Goal: Find specific page/section: Find specific page/section

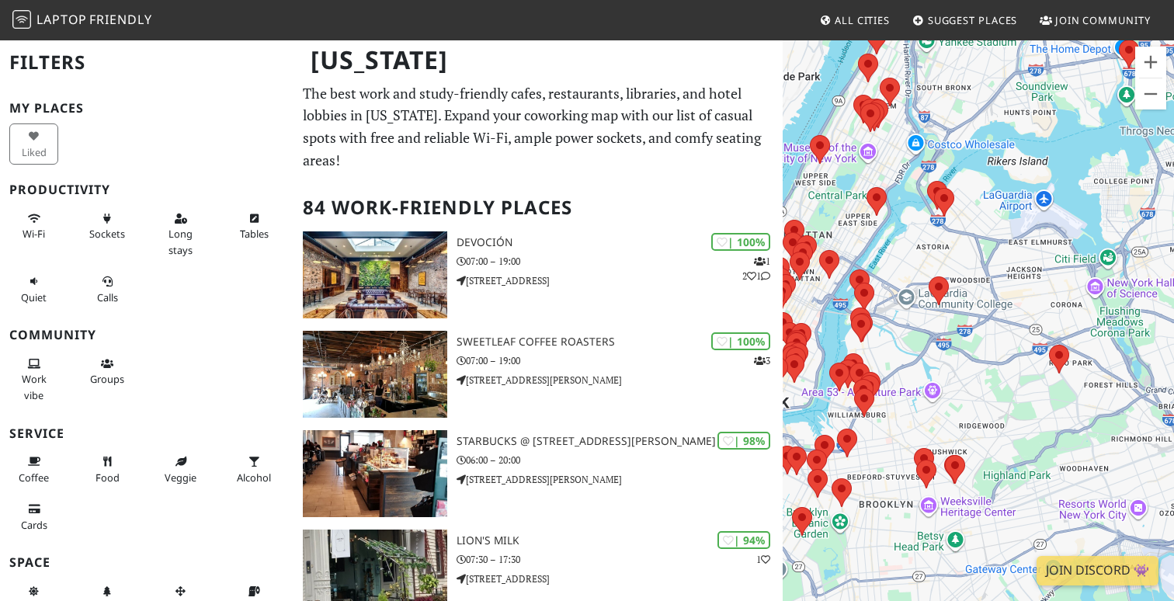
drag, startPoint x: 947, startPoint y: 347, endPoint x: 1019, endPoint y: 343, distance: 72.3
click at [1019, 343] on div at bounding box center [978, 339] width 391 height 601
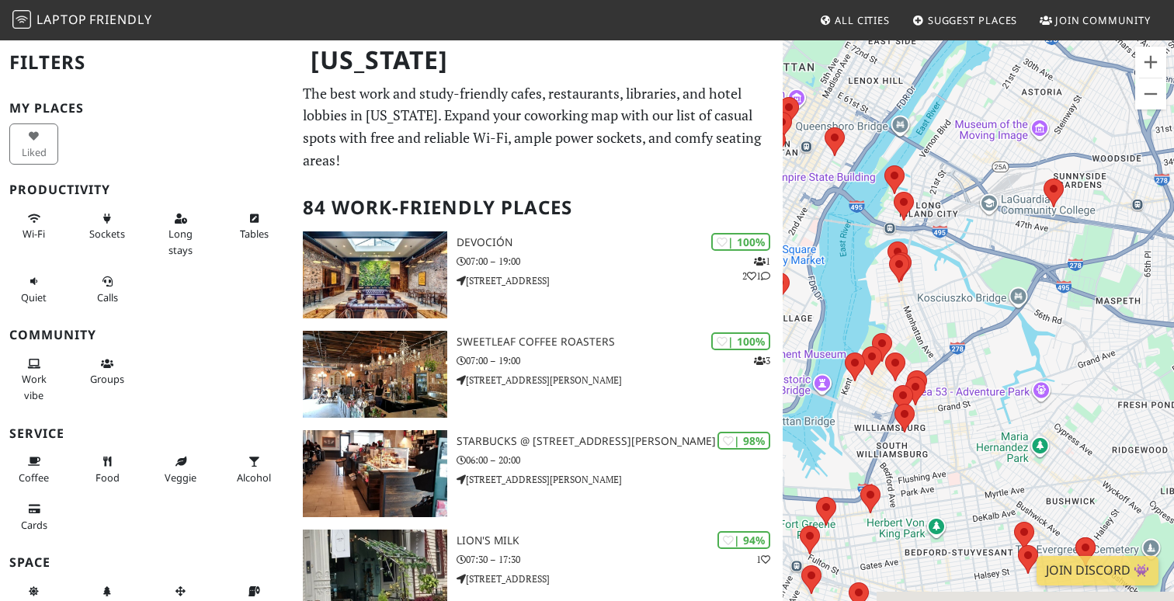
drag, startPoint x: 927, startPoint y: 337, endPoint x: 1028, endPoint y: 269, distance: 121.9
click at [1028, 269] on div at bounding box center [978, 339] width 391 height 601
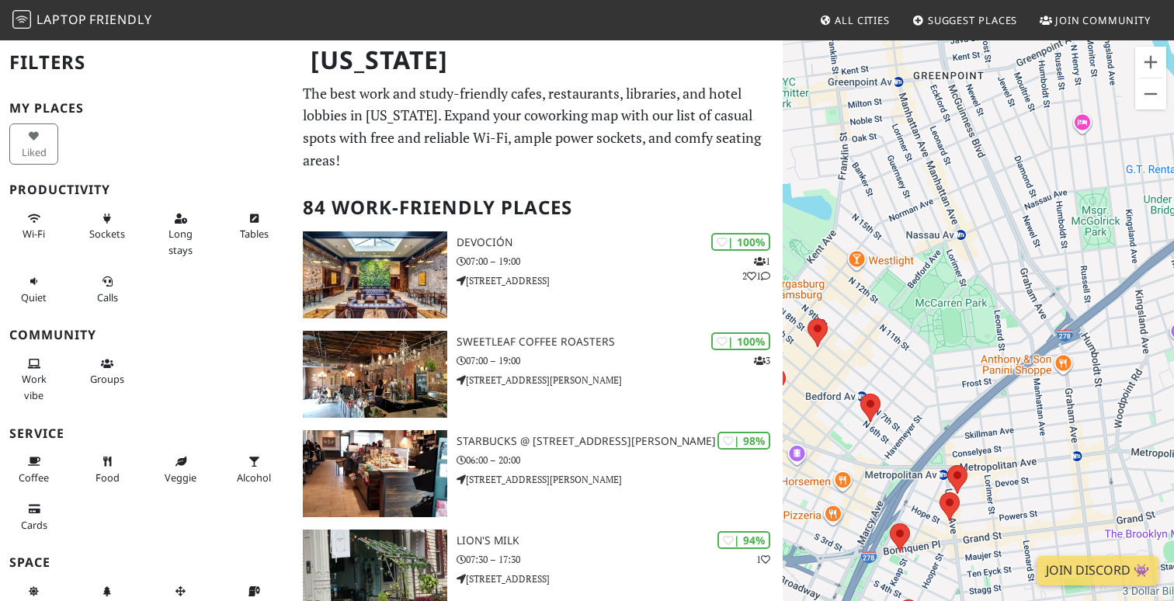
scroll to position [2, 0]
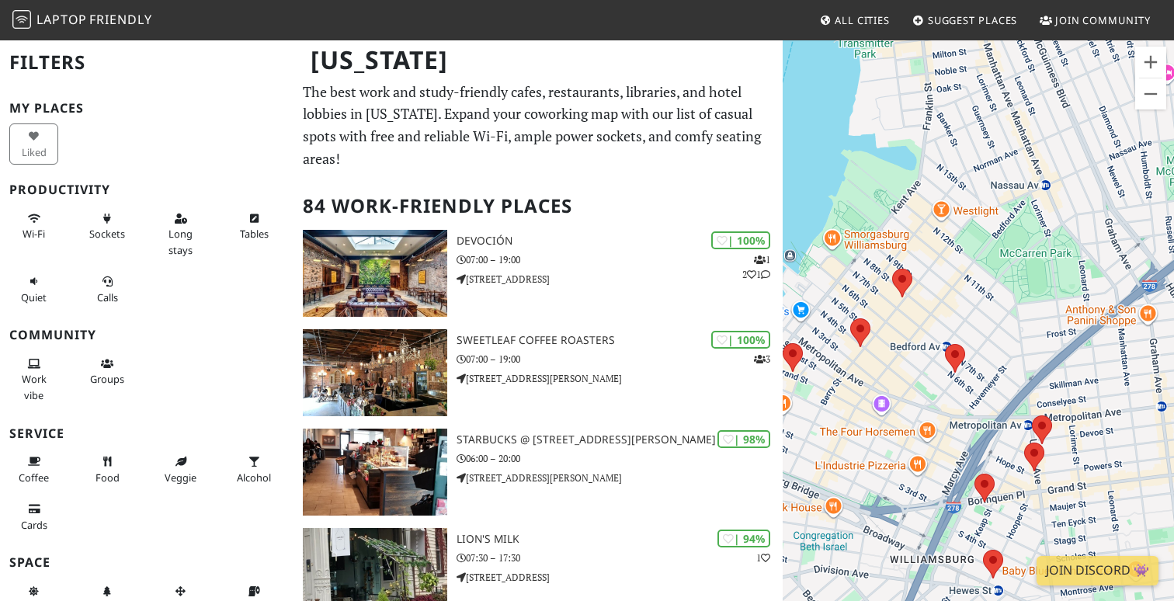
drag, startPoint x: 904, startPoint y: 366, endPoint x: 1013, endPoint y: 299, distance: 127.6
click at [1020, 294] on div at bounding box center [978, 339] width 391 height 601
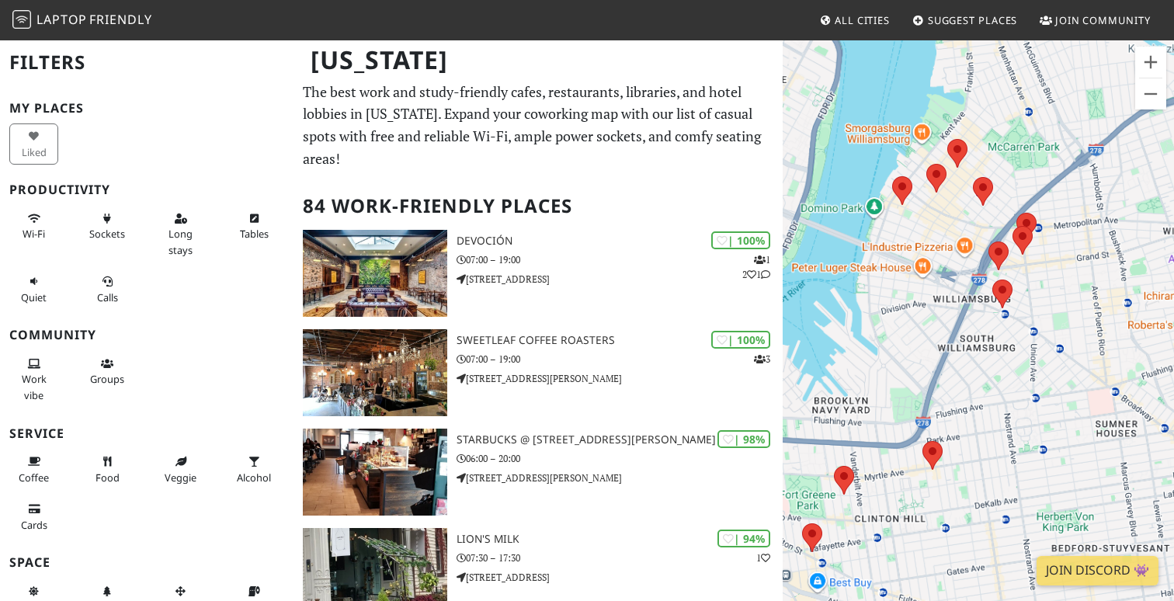
drag, startPoint x: 960, startPoint y: 380, endPoint x: 962, endPoint y: 266, distance: 113.4
click at [967, 240] on div at bounding box center [978, 339] width 391 height 601
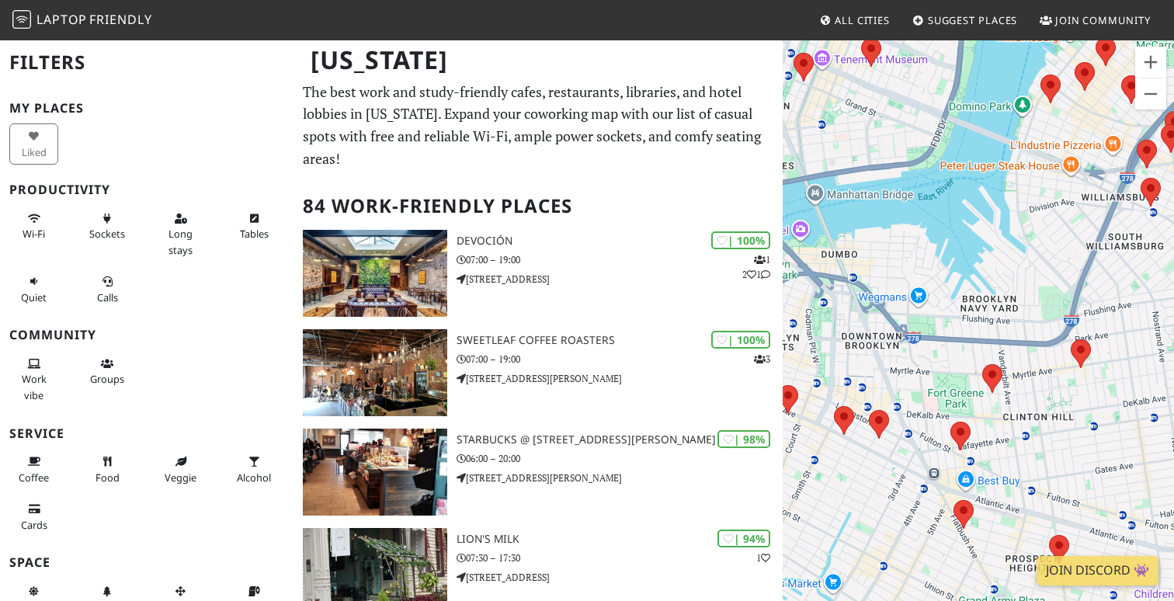
drag, startPoint x: 885, startPoint y: 485, endPoint x: 1057, endPoint y: 397, distance: 193.5
click at [1057, 397] on div at bounding box center [978, 339] width 391 height 601
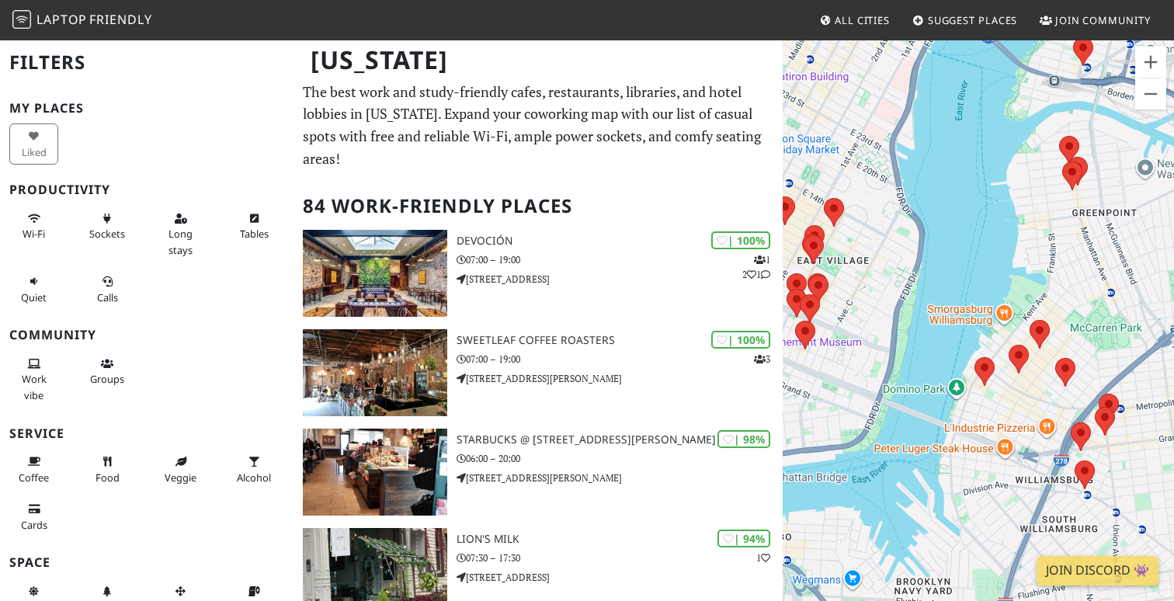
click at [938, 311] on div at bounding box center [978, 339] width 391 height 601
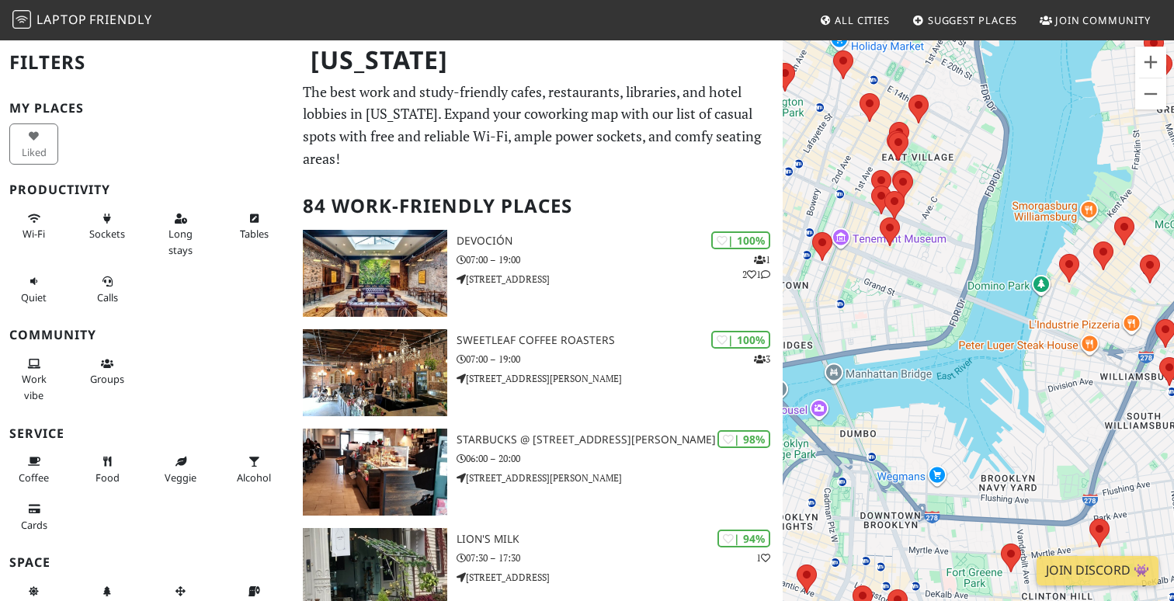
drag, startPoint x: 910, startPoint y: 447, endPoint x: 1017, endPoint y: 318, distance: 167.2
click at [1017, 318] on div at bounding box center [978, 339] width 391 height 601
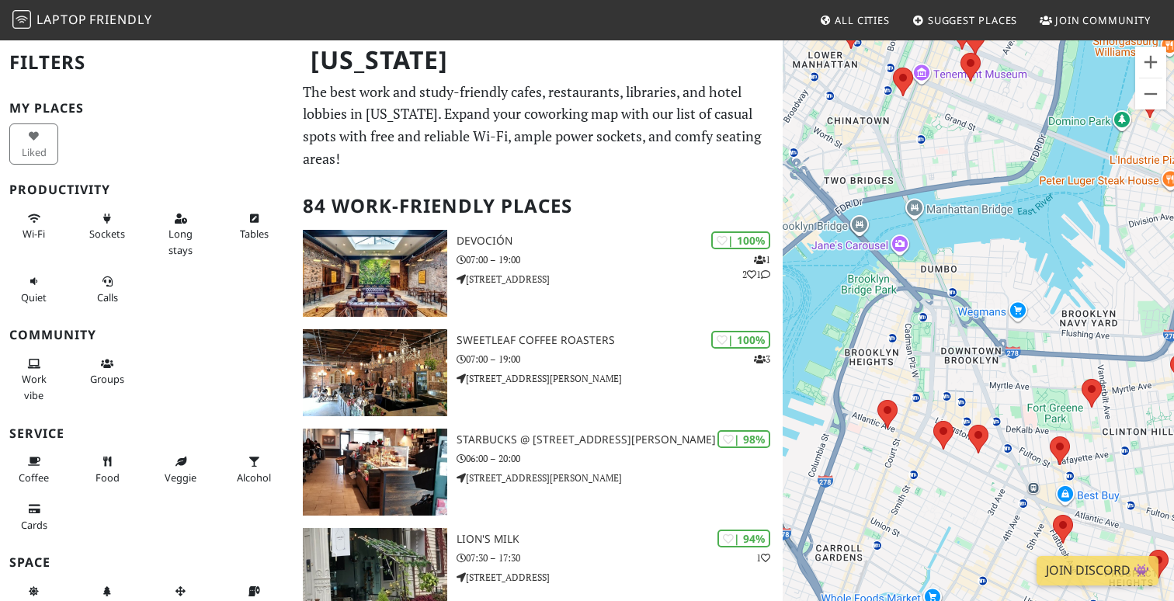
drag, startPoint x: 939, startPoint y: 414, endPoint x: 986, endPoint y: 297, distance: 125.5
click at [986, 297] on div at bounding box center [978, 339] width 391 height 601
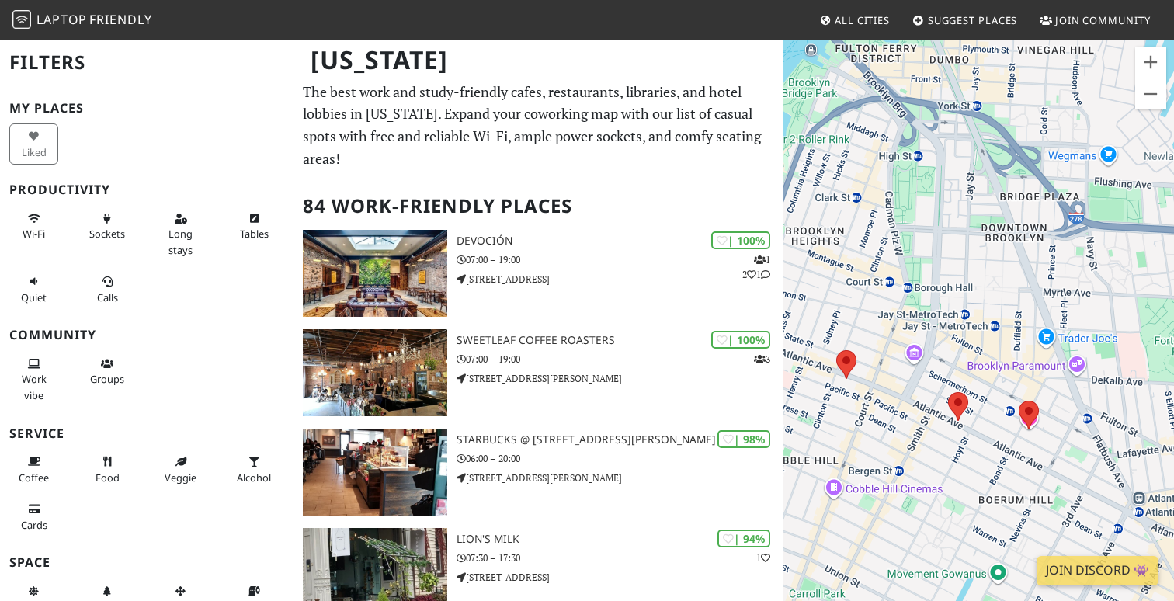
drag, startPoint x: 923, startPoint y: 361, endPoint x: 930, endPoint y: 297, distance: 64.1
click at [930, 297] on div at bounding box center [978, 339] width 391 height 601
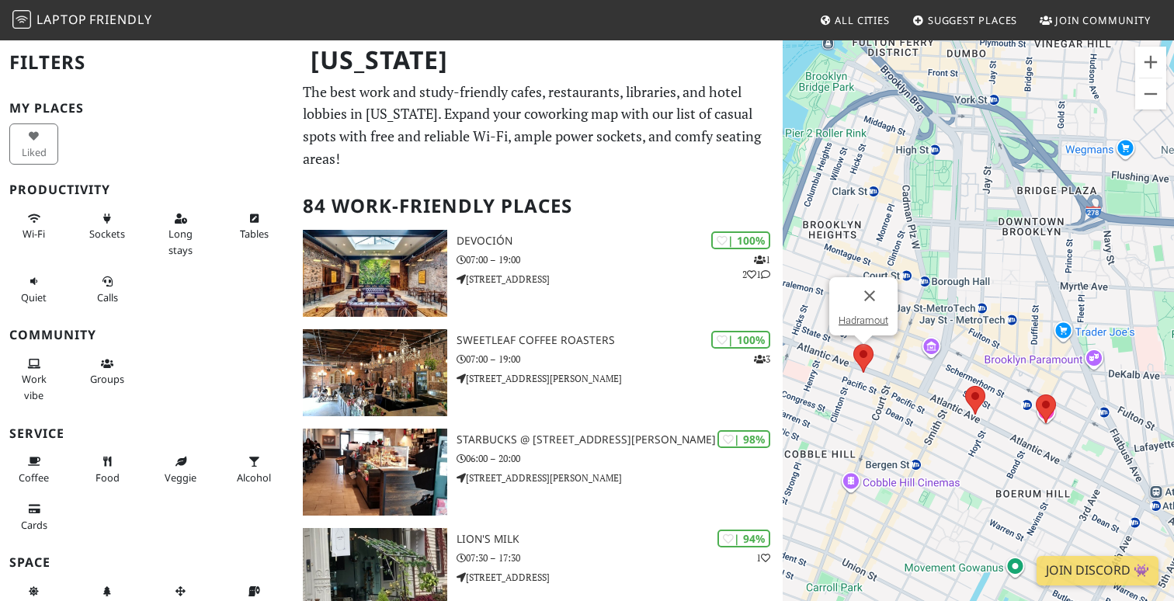
click at [854, 344] on area at bounding box center [854, 344] width 0 height 0
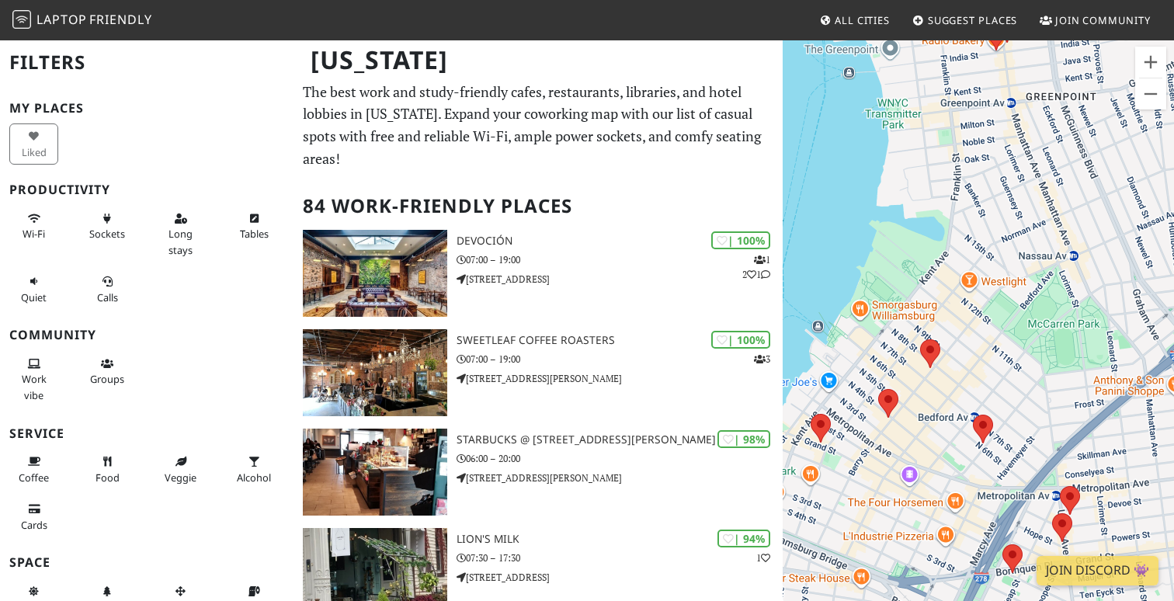
drag, startPoint x: 1039, startPoint y: 420, endPoint x: 972, endPoint y: 283, distance: 152.9
click at [974, 216] on div "Hadramout" at bounding box center [978, 339] width 391 height 601
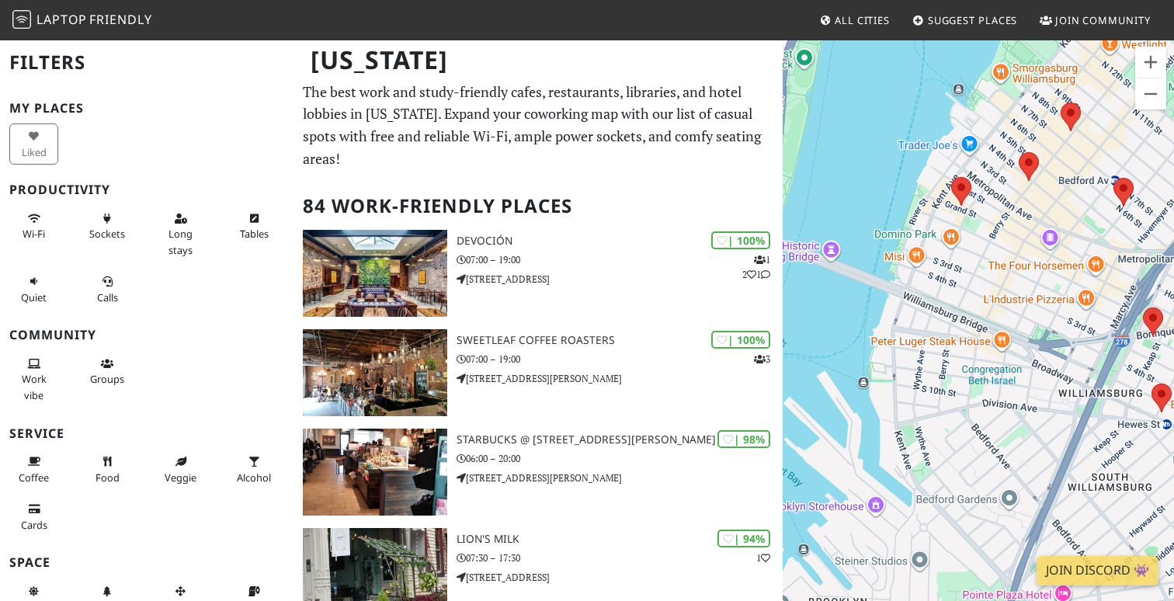
drag, startPoint x: 921, startPoint y: 461, endPoint x: 1055, endPoint y: 253, distance: 247.4
click at [1055, 253] on div "Hadramout" at bounding box center [978, 339] width 391 height 601
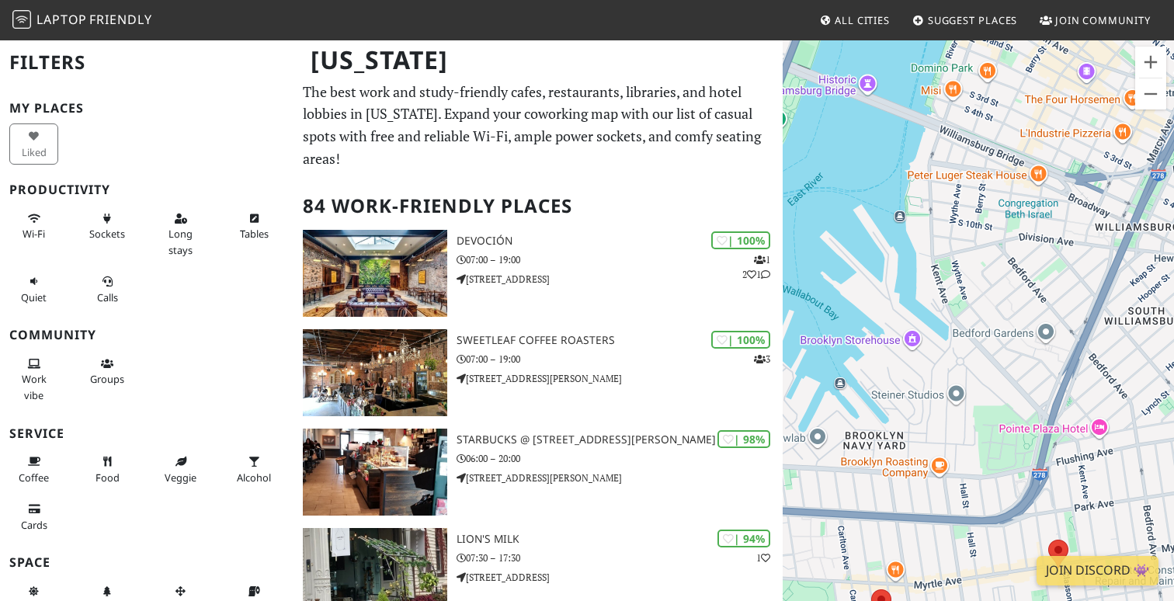
drag, startPoint x: 963, startPoint y: 411, endPoint x: 989, endPoint y: 253, distance: 159.8
click at [989, 253] on div "Hadramout" at bounding box center [978, 339] width 391 height 601
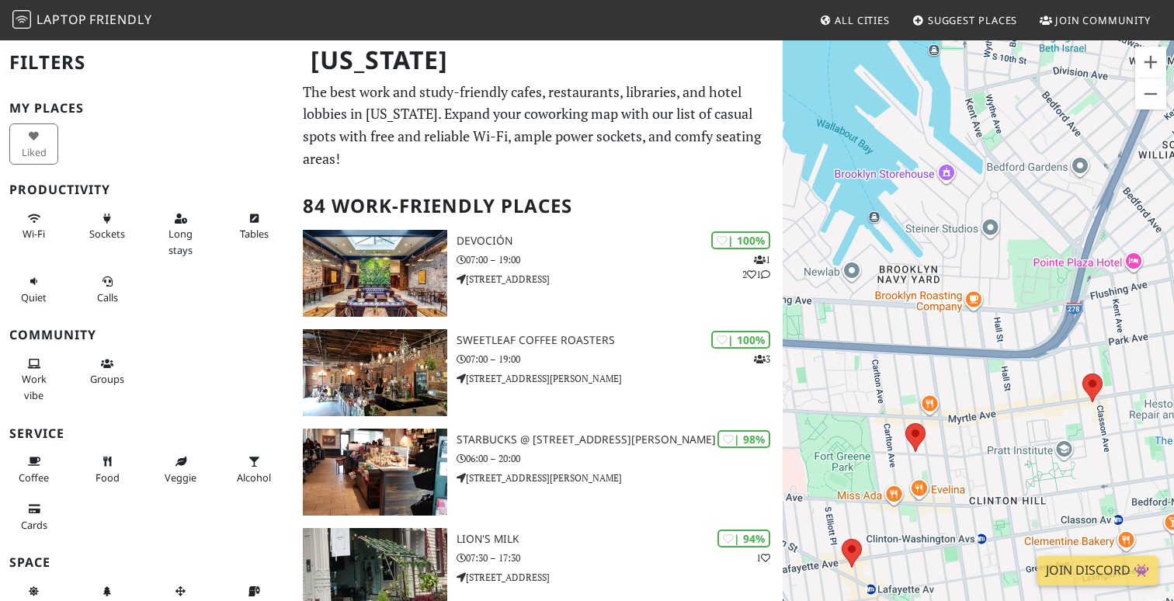
drag, startPoint x: 898, startPoint y: 417, endPoint x: 928, endPoint y: 317, distance: 104.7
click at [928, 317] on div "Hadramout" at bounding box center [978, 339] width 391 height 601
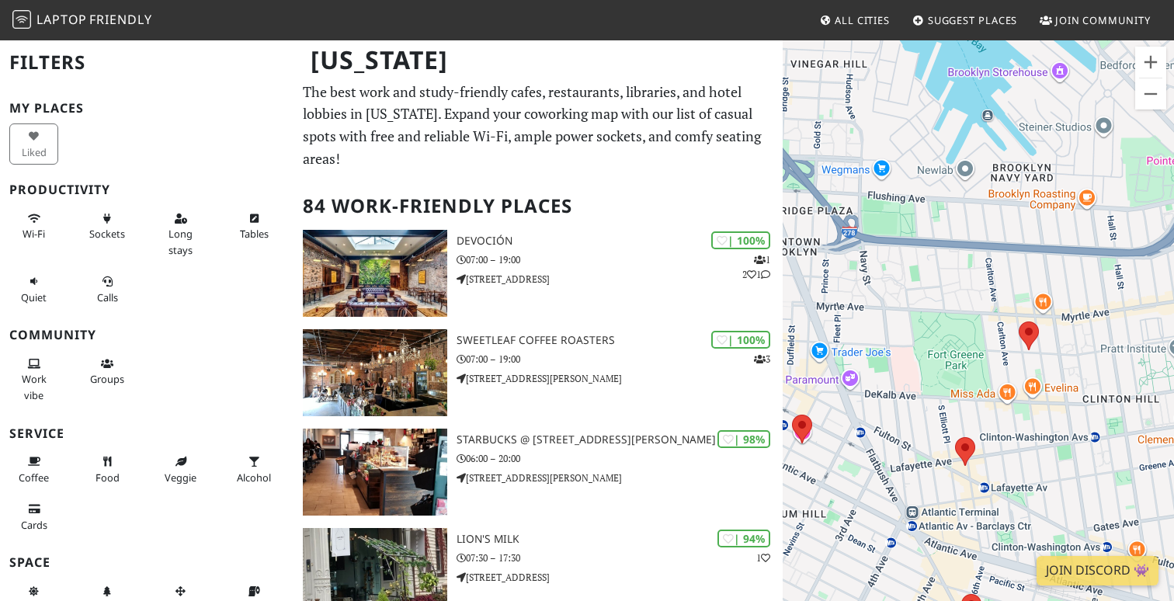
drag, startPoint x: 921, startPoint y: 423, endPoint x: 1035, endPoint y: 323, distance: 151.3
click at [1019, 322] on area at bounding box center [1019, 322] width 0 height 0
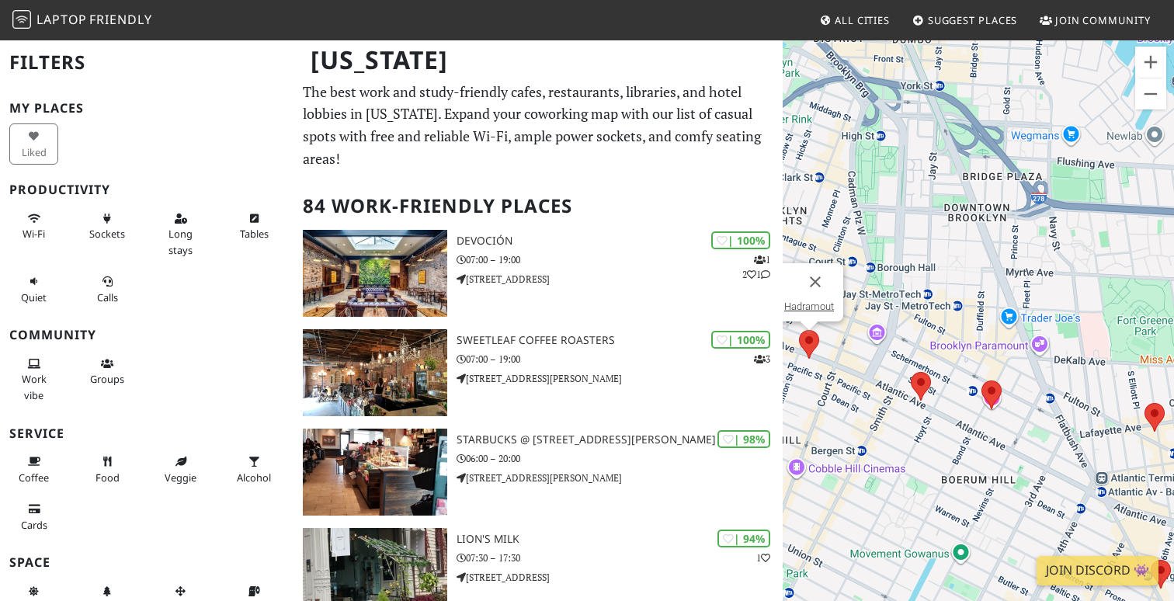
drag, startPoint x: 828, startPoint y: 427, endPoint x: 1016, endPoint y: 402, distance: 189.6
click at [1016, 402] on div "Hadramout" at bounding box center [978, 339] width 391 height 601
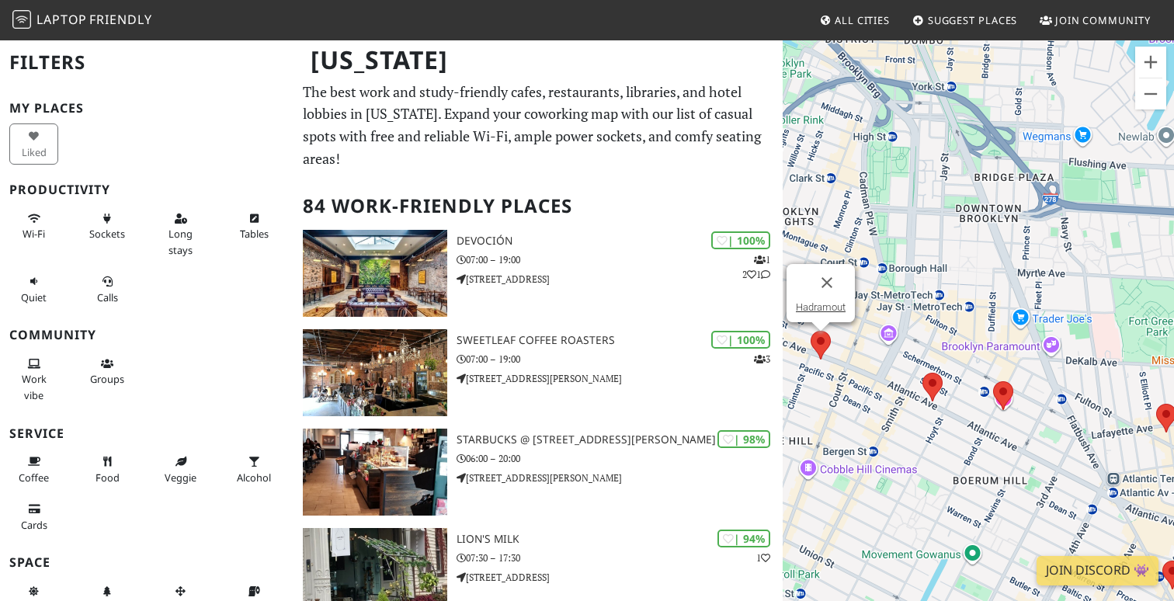
click at [814, 348] on div "Hadramout Hadramout" at bounding box center [978, 339] width 391 height 601
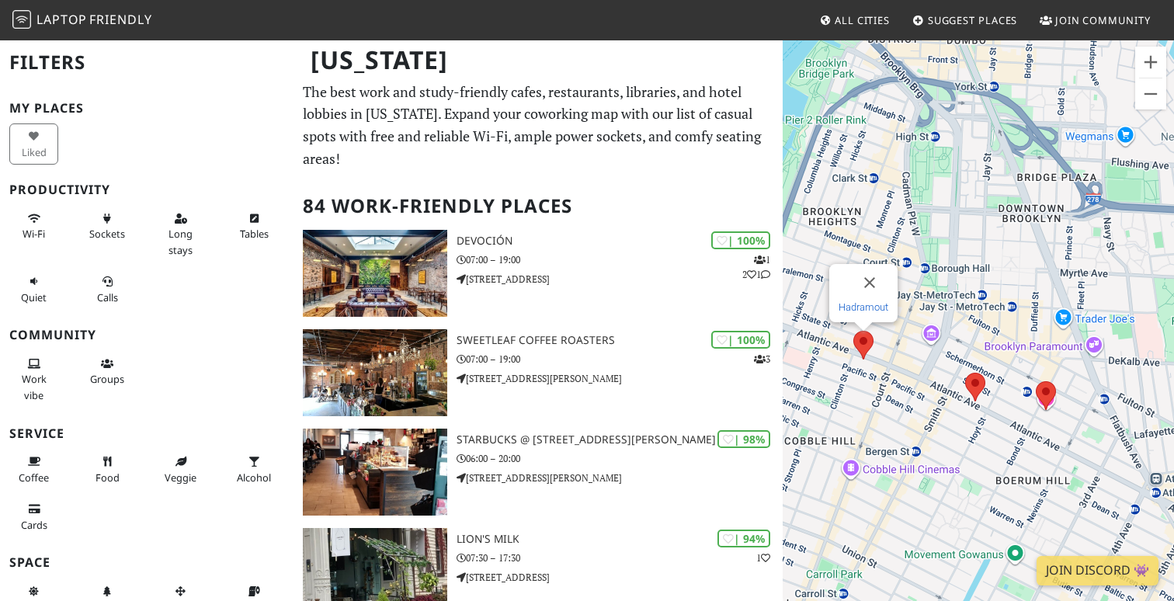
click at [849, 308] on link "Hadramout" at bounding box center [864, 307] width 50 height 12
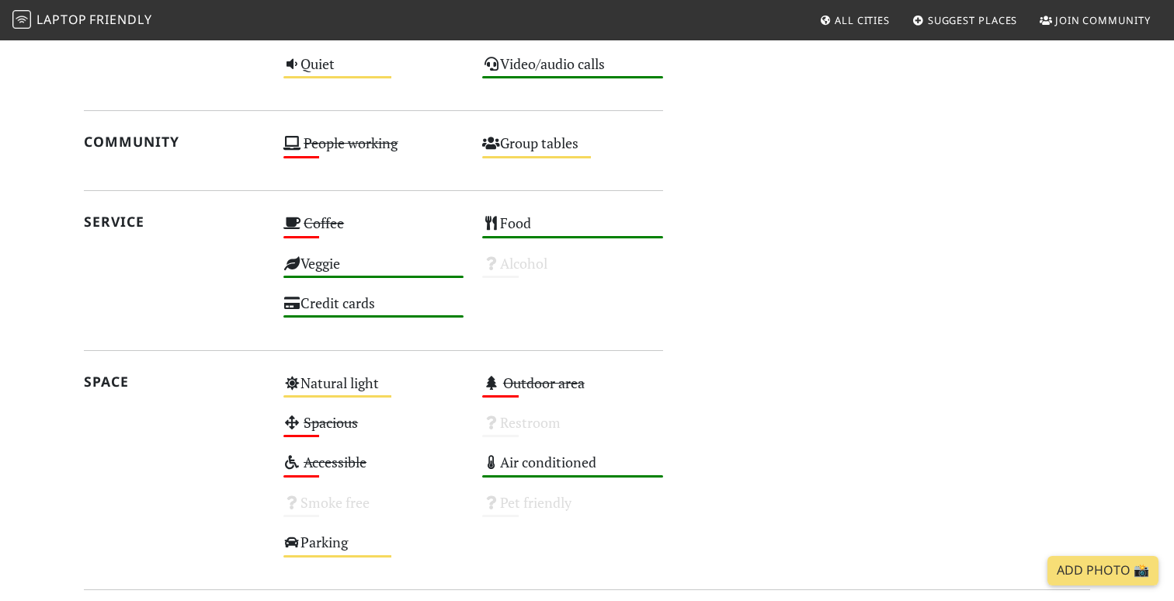
scroll to position [798, 0]
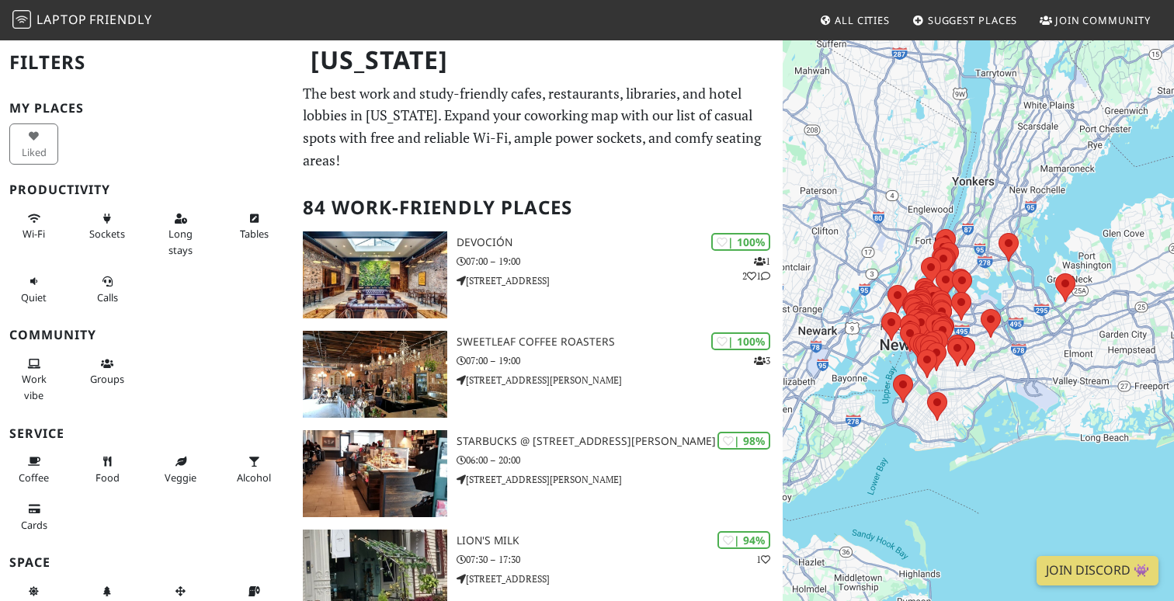
scroll to position [2, 0]
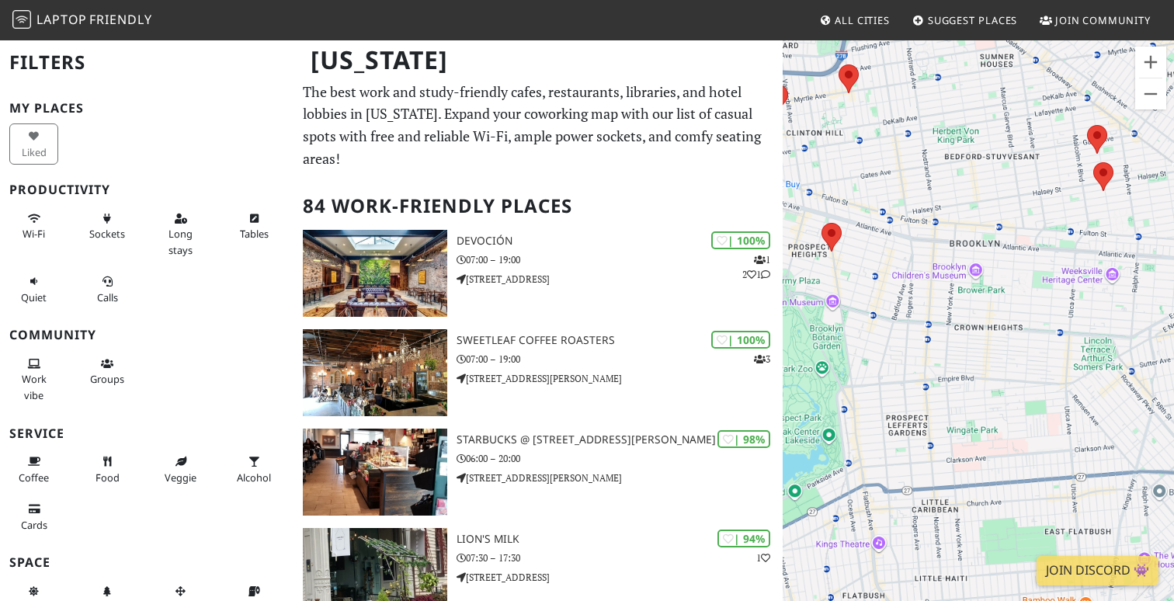
drag, startPoint x: 892, startPoint y: 343, endPoint x: 1091, endPoint y: 323, distance: 199.8
click at [1118, 317] on div at bounding box center [978, 339] width 391 height 601
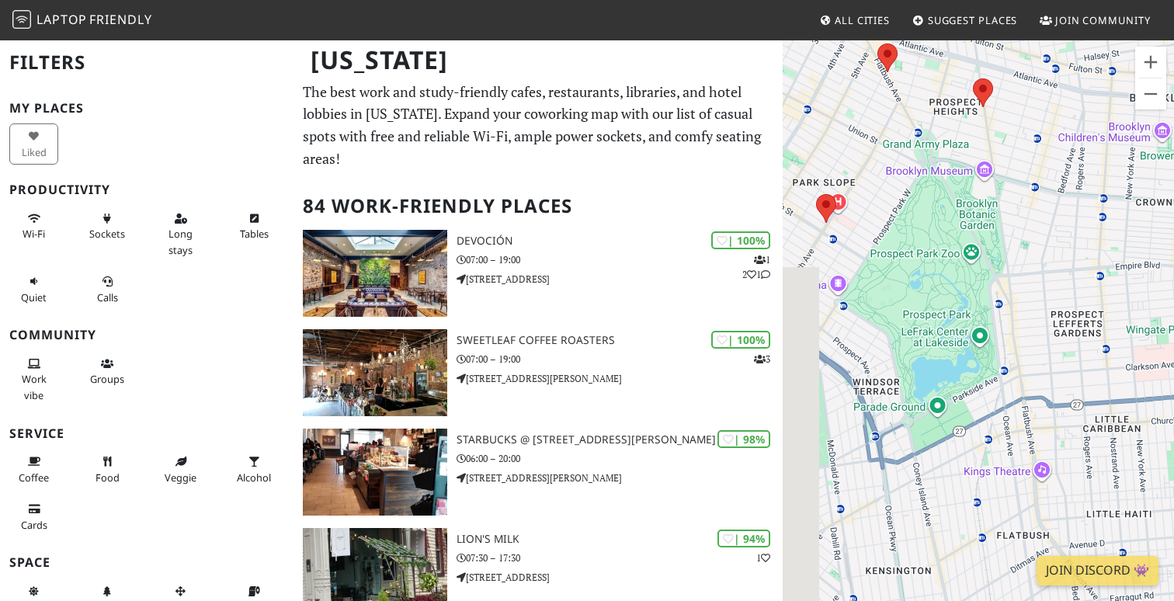
drag, startPoint x: 932, startPoint y: 405, endPoint x: 1110, endPoint y: 256, distance: 231.6
click at [1121, 248] on div at bounding box center [978, 339] width 391 height 601
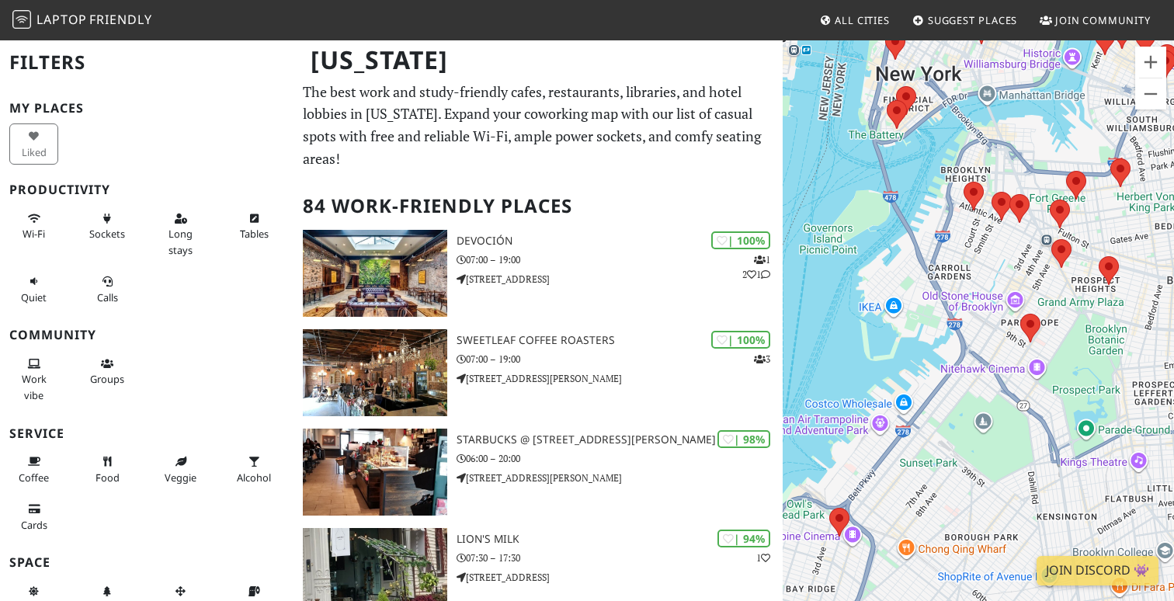
drag, startPoint x: 913, startPoint y: 390, endPoint x: 1038, endPoint y: 386, distance: 124.3
click at [1001, 479] on div at bounding box center [978, 339] width 391 height 601
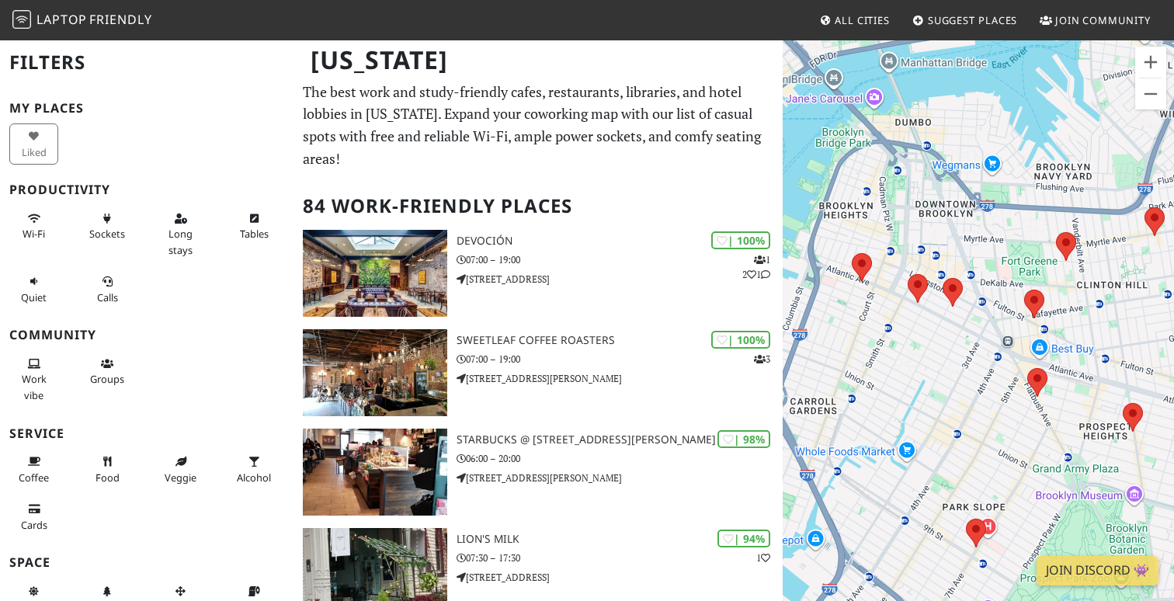
drag, startPoint x: 931, startPoint y: 242, endPoint x: 980, endPoint y: 333, distance: 103.9
click at [980, 333] on div at bounding box center [978, 339] width 391 height 601
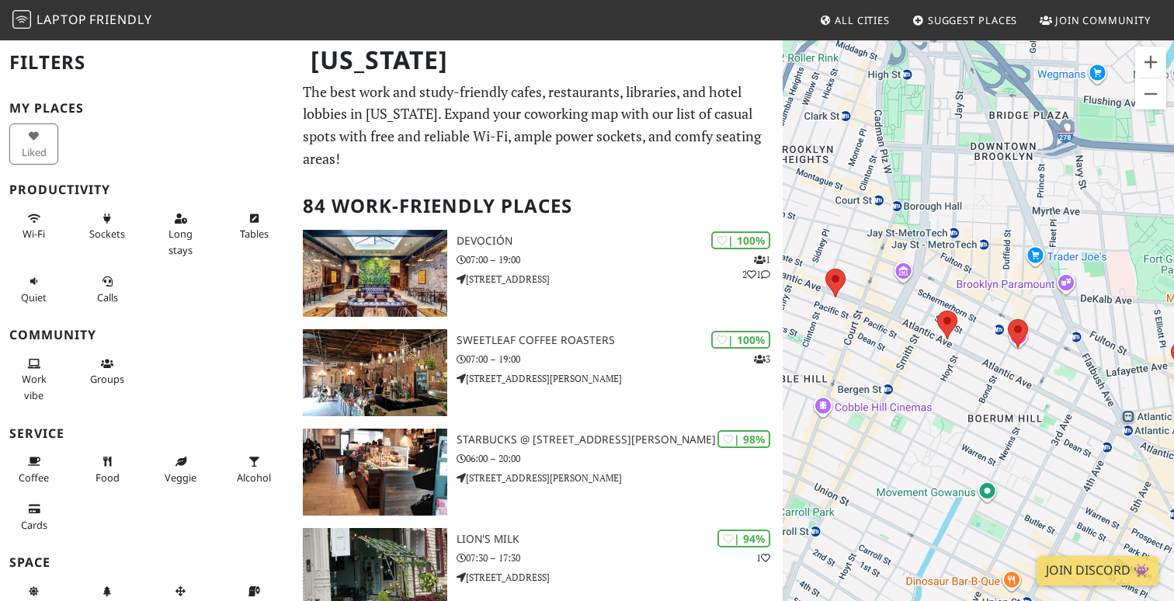
drag, startPoint x: 888, startPoint y: 316, endPoint x: 951, endPoint y: 345, distance: 69.2
click at [950, 346] on div at bounding box center [978, 339] width 391 height 601
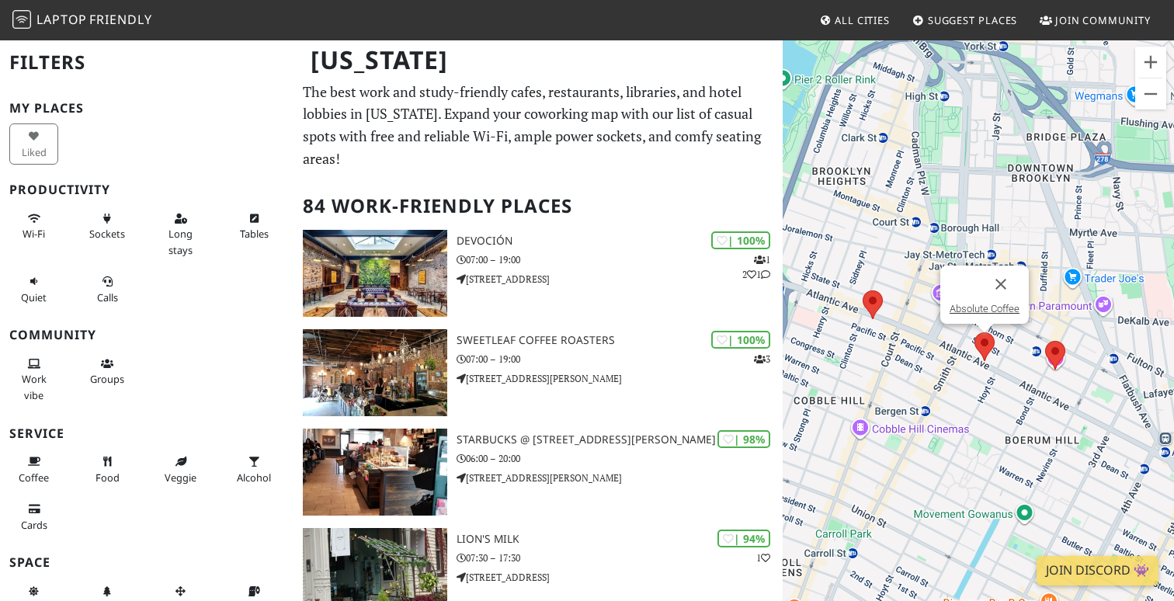
click at [975, 332] on area at bounding box center [975, 332] width 0 height 0
click at [986, 308] on link "Absolute Coffee" at bounding box center [985, 309] width 70 height 12
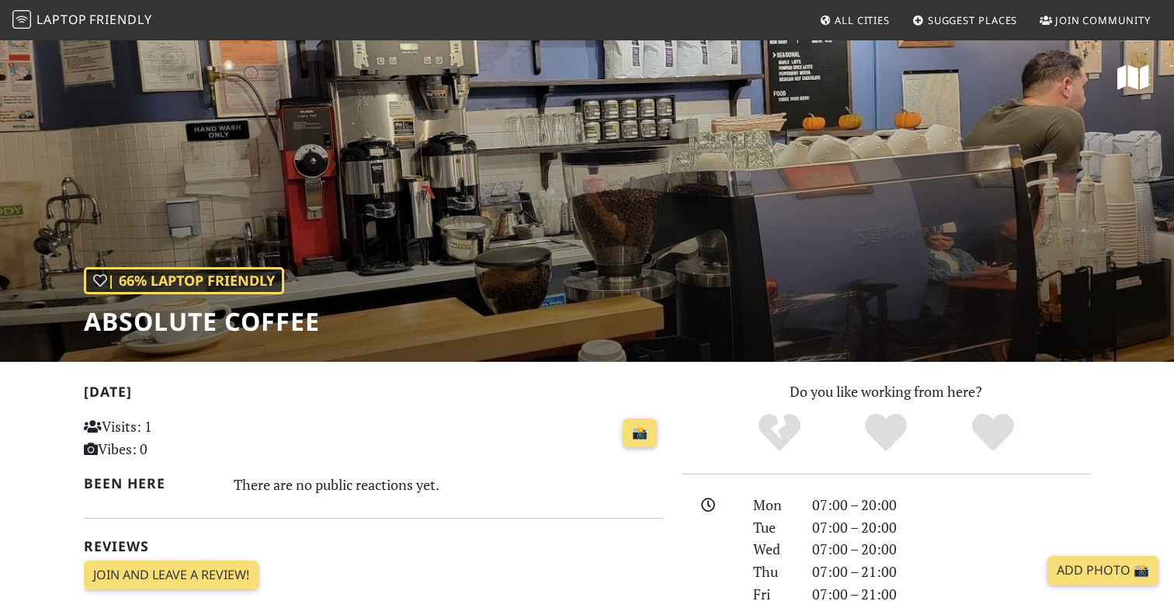
click at [982, 263] on div "| 66% Laptop Friendly Absolute Coffee" at bounding box center [587, 200] width 1174 height 323
